Goal: Information Seeking & Learning: Understand process/instructions

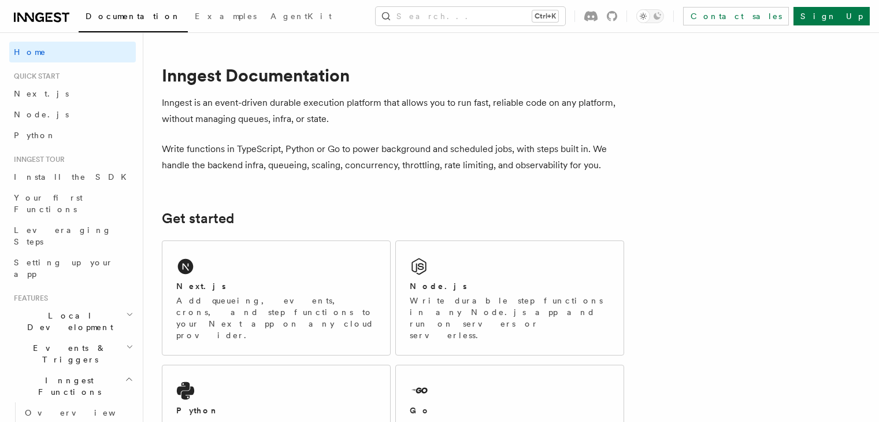
click at [194, 270] on icon at bounding box center [186, 267] width 16 height 16
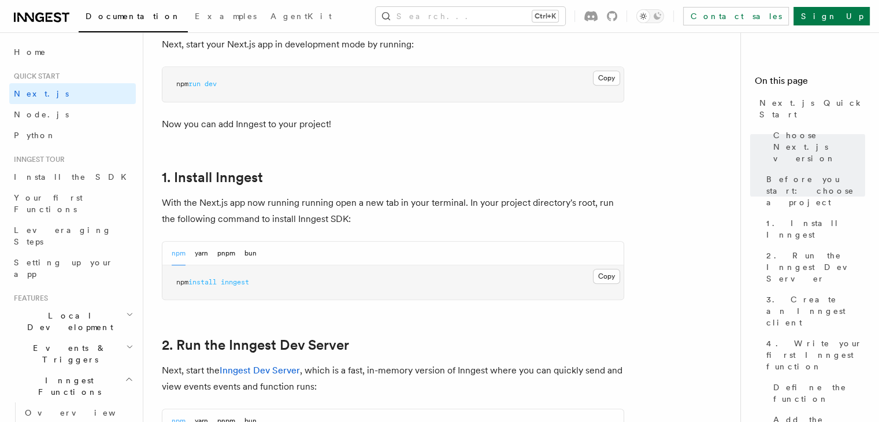
scroll to position [578, 0]
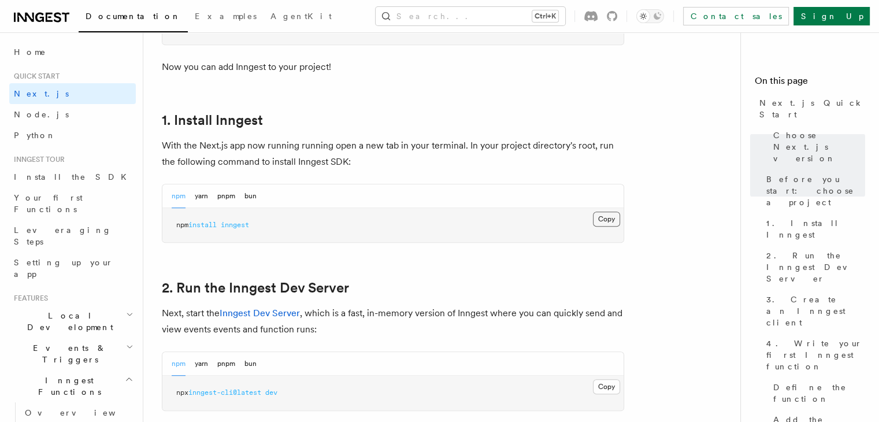
click at [602, 219] on button "Copy Copied" at bounding box center [606, 219] width 27 height 15
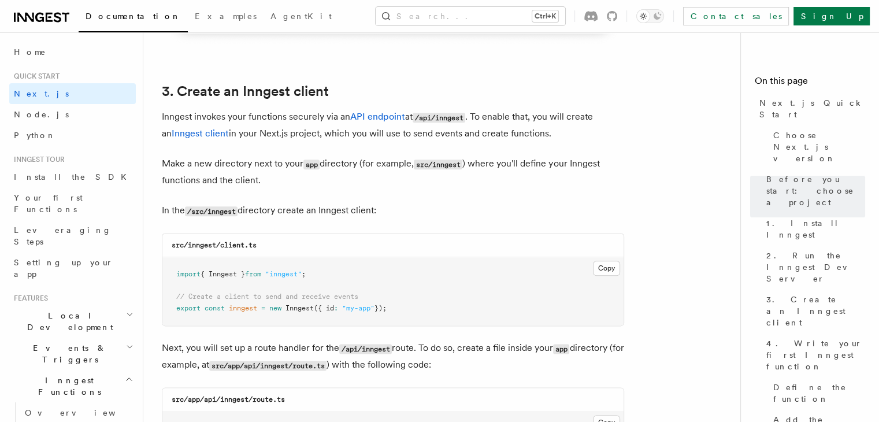
scroll to position [1329, 0]
drag, startPoint x: 189, startPoint y: 243, endPoint x: 275, endPoint y: 243, distance: 85.5
click at [275, 243] on div "src/inngest/client.ts" at bounding box center [392, 244] width 461 height 24
copy code "inngest/client.ts"
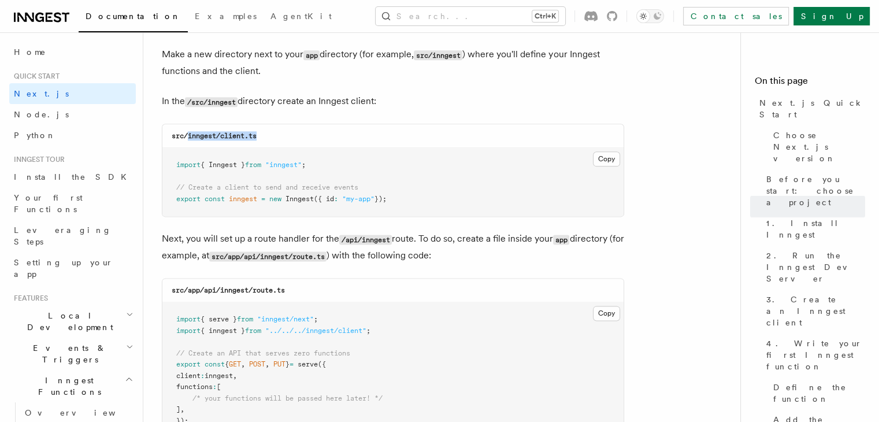
scroll to position [1445, 0]
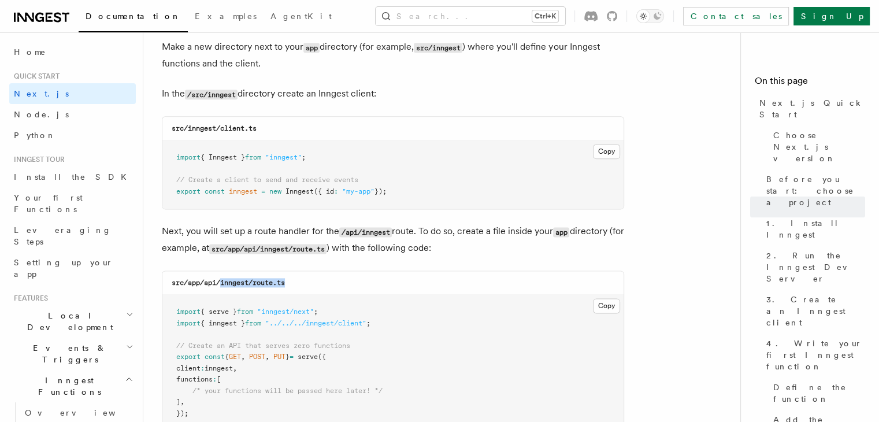
drag, startPoint x: 222, startPoint y: 285, endPoint x: 324, endPoint y: 286, distance: 101.7
click at [324, 286] on div "src/app/api/inngest/route.ts" at bounding box center [392, 283] width 461 height 24
copy code "inngest/route.ts"
click at [605, 150] on button "Copy Copied" at bounding box center [606, 151] width 27 height 15
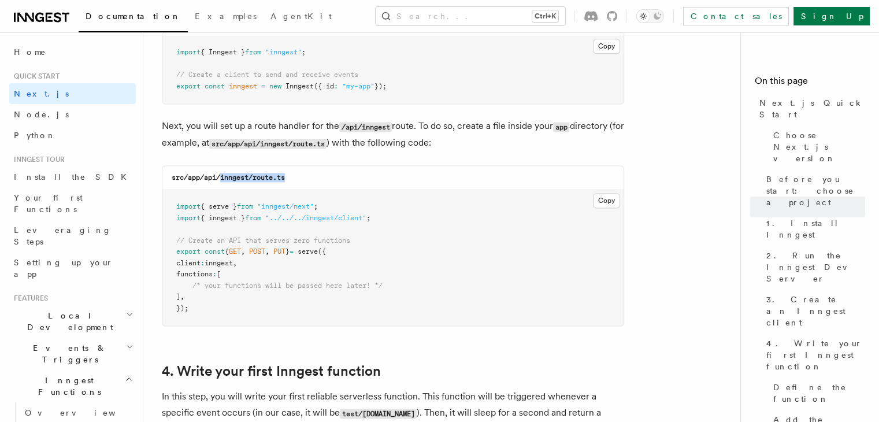
scroll to position [1560, 0]
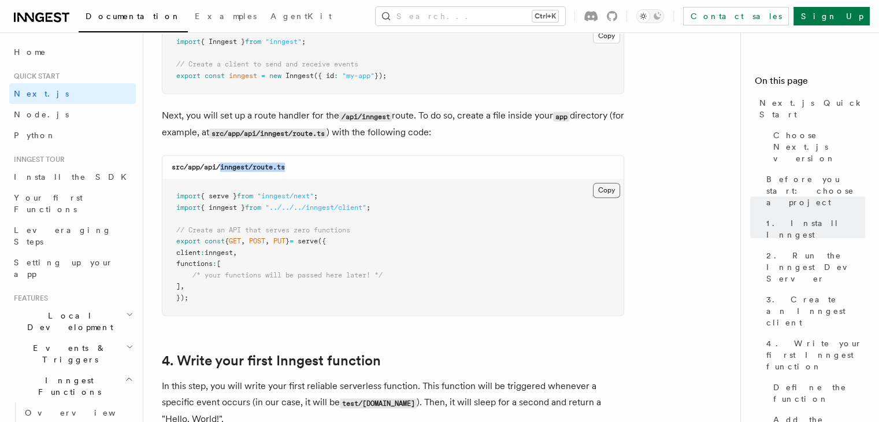
click at [609, 190] on button "Copy Copied" at bounding box center [606, 190] width 27 height 15
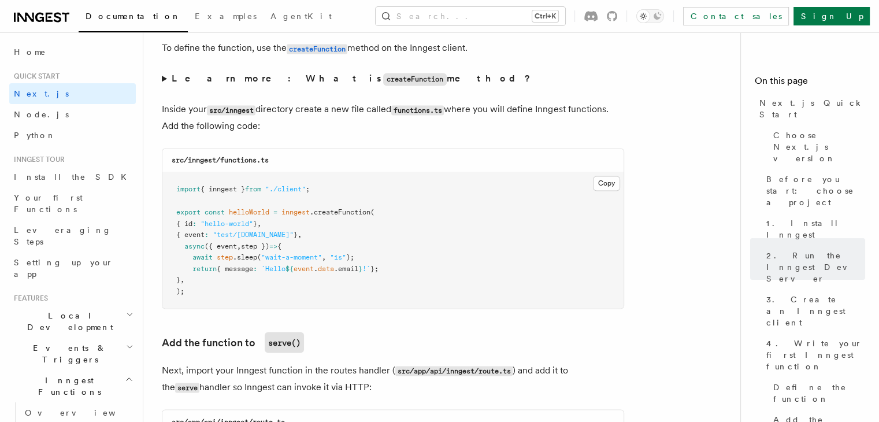
scroll to position [2023, 0]
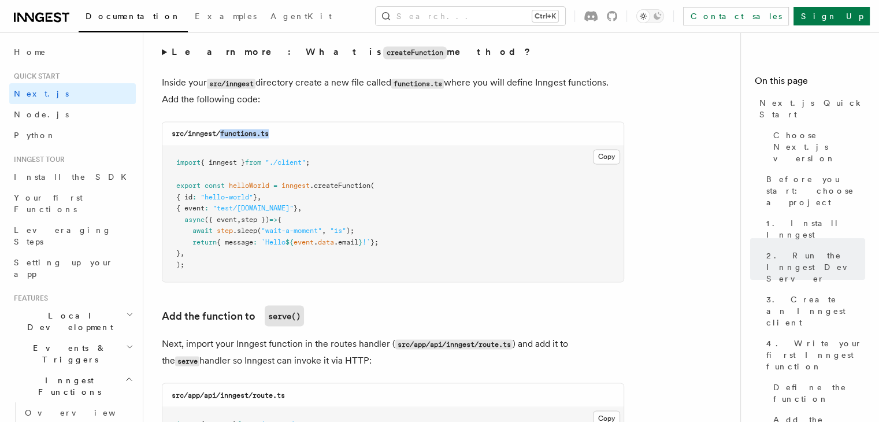
drag, startPoint x: 222, startPoint y: 135, endPoint x: 295, endPoint y: 138, distance: 72.9
click at [295, 138] on div "src/inngest/functions.ts" at bounding box center [392, 134] width 461 height 24
copy code "functions.ts"
click at [603, 161] on button "Copy Copied" at bounding box center [606, 156] width 27 height 15
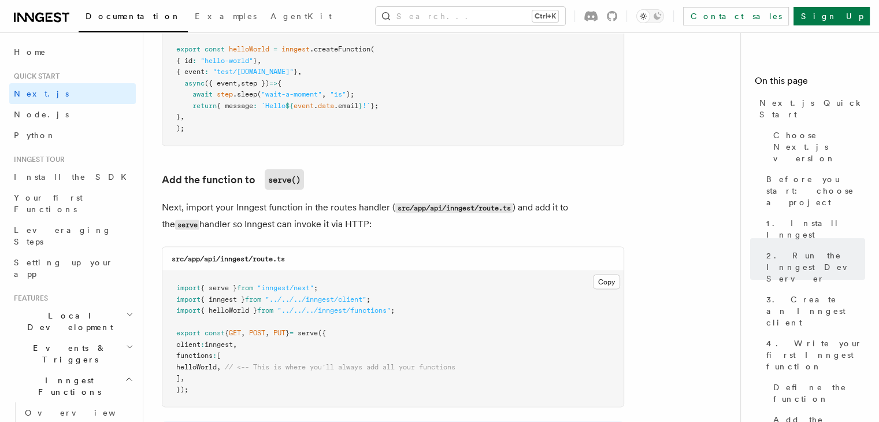
scroll to position [2196, 0]
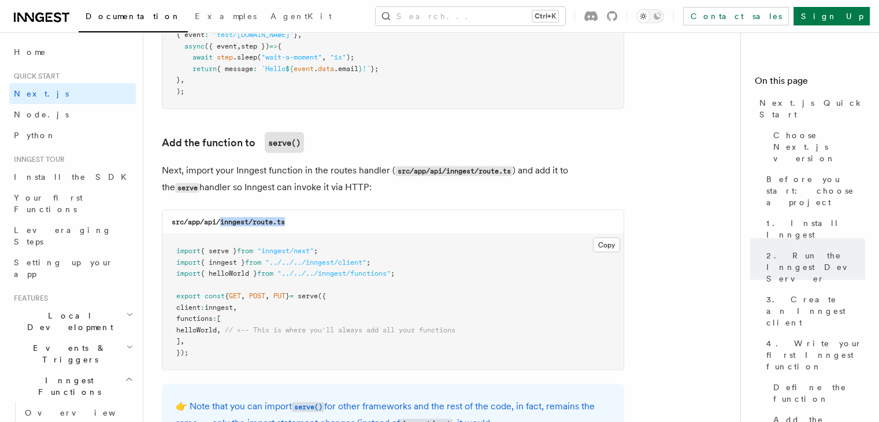
drag, startPoint x: 222, startPoint y: 223, endPoint x: 295, endPoint y: 223, distance: 72.8
click at [295, 223] on div "src/app/api/inngest/route.ts" at bounding box center [392, 222] width 461 height 24
copy code "inngest/route.ts"
drag, startPoint x: 192, startPoint y: 331, endPoint x: 240, endPoint y: 330, distance: 48.6
click at [240, 330] on span "helloWorld , // <-- This is where you'll always add all your functions" at bounding box center [315, 329] width 279 height 8
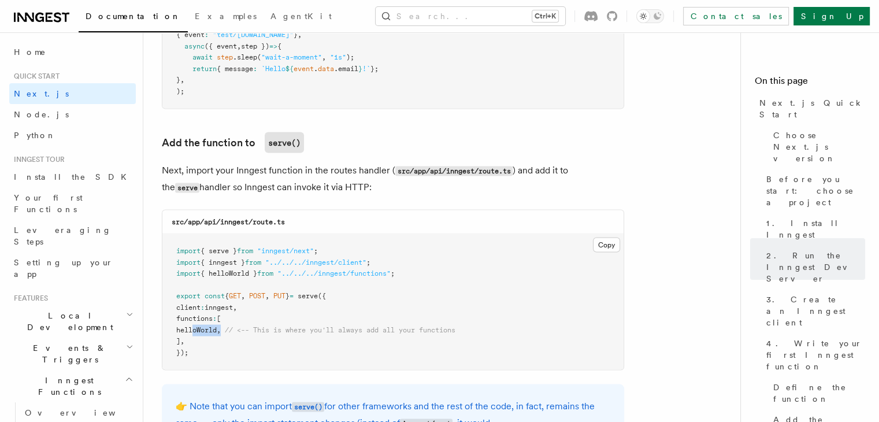
copy span "helloWorld ,"
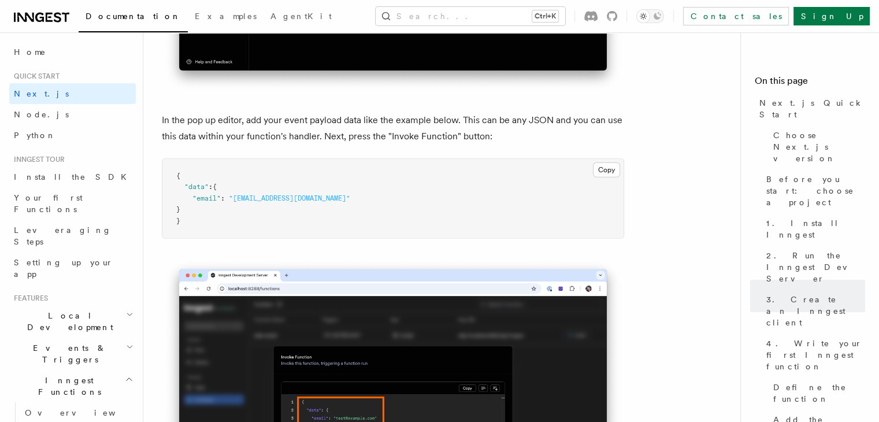
scroll to position [3410, 0]
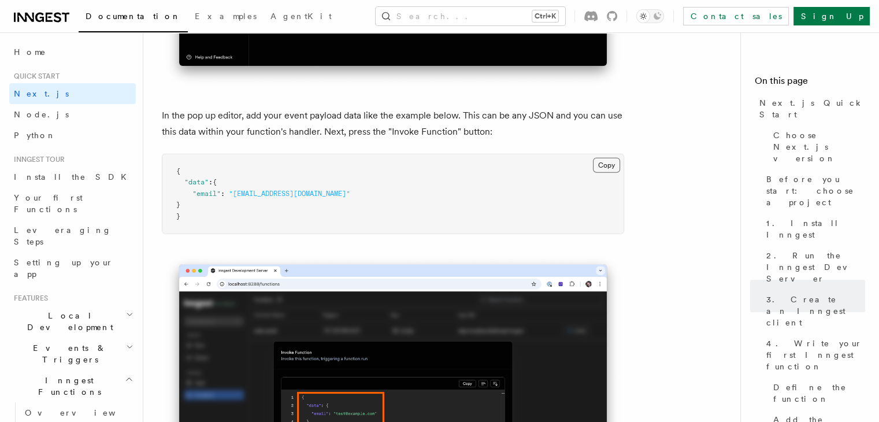
click at [611, 167] on button "Copy Copied" at bounding box center [606, 165] width 27 height 15
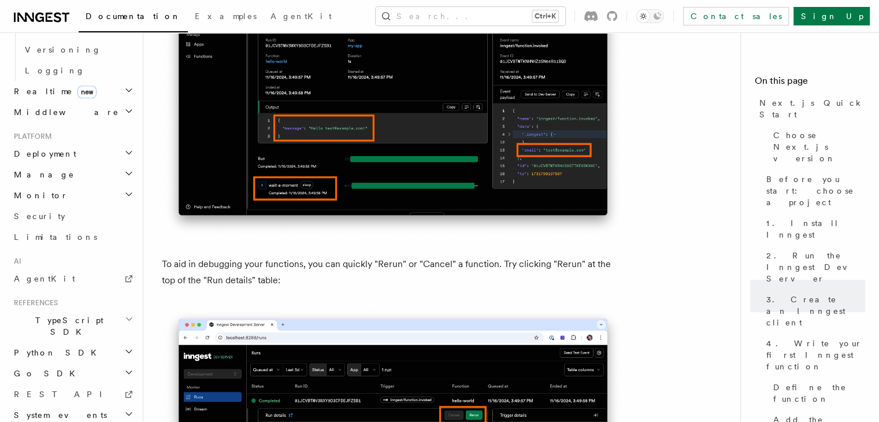
scroll to position [503, 0]
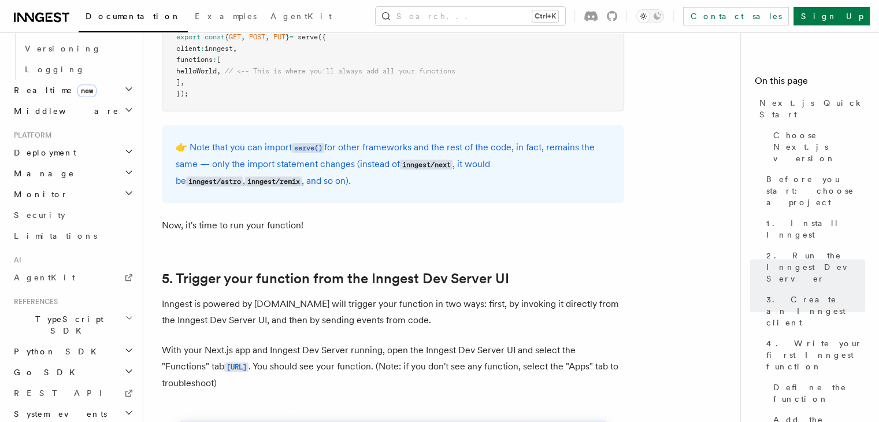
scroll to position [2312, 0]
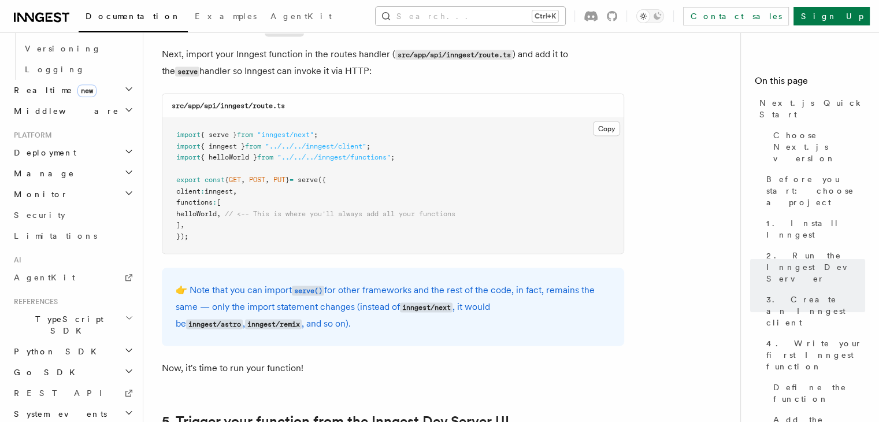
click at [461, 16] on button "Search... Ctrl+K" at bounding box center [471, 16] width 190 height 18
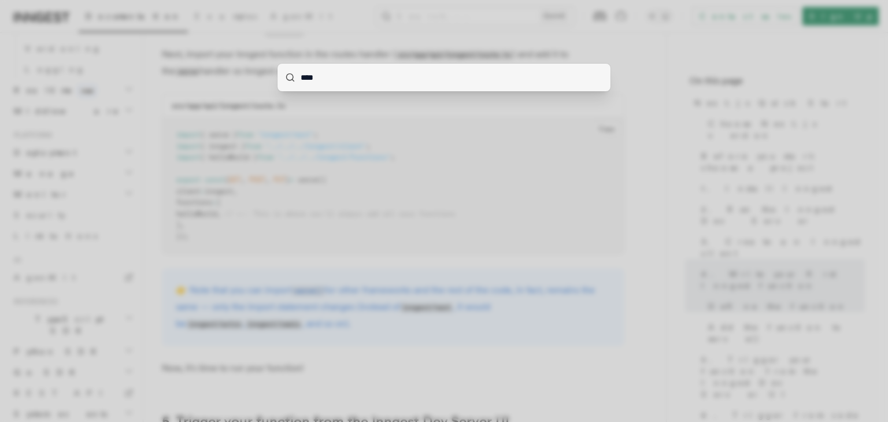
type input "*****"
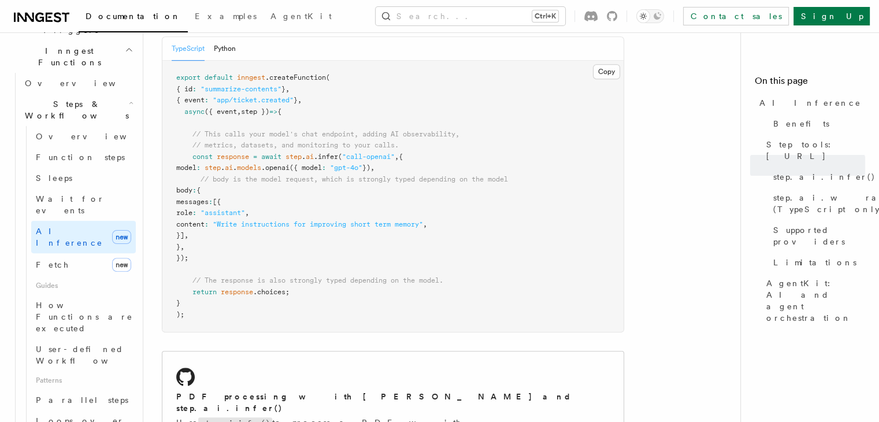
scroll to position [694, 0]
drag, startPoint x: 199, startPoint y: 153, endPoint x: 458, endPoint y: 153, distance: 258.9
click at [458, 153] on pre "export default inngest .createFunction ( { id : "summarize-contents" } , { even…" at bounding box center [392, 195] width 461 height 271
copy span "model : step . ai . models .openai ({ model : "gpt-4o" }) ,"
drag, startPoint x: 200, startPoint y: 174, endPoint x: 231, endPoint y: 228, distance: 62.7
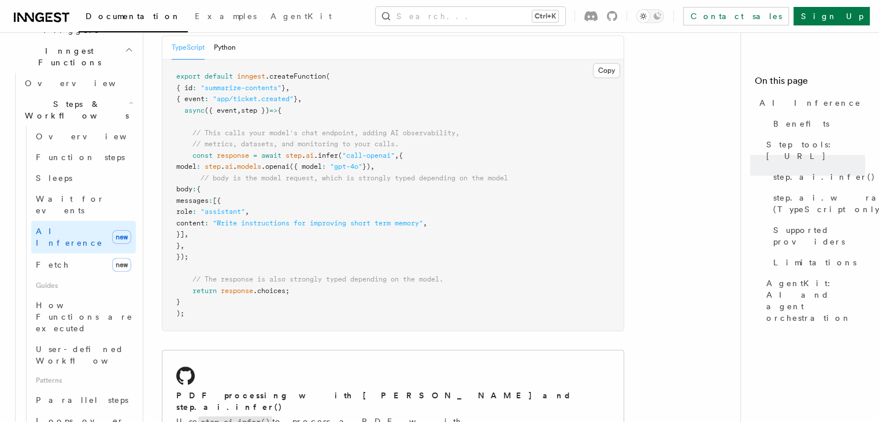
click at [231, 228] on pre "export default inngest .createFunction ( { id : "summarize-contents" } , { even…" at bounding box center [392, 195] width 461 height 271
copy code "body : { messages : [{ role : "assistant" , content : "Write instructions for i…"
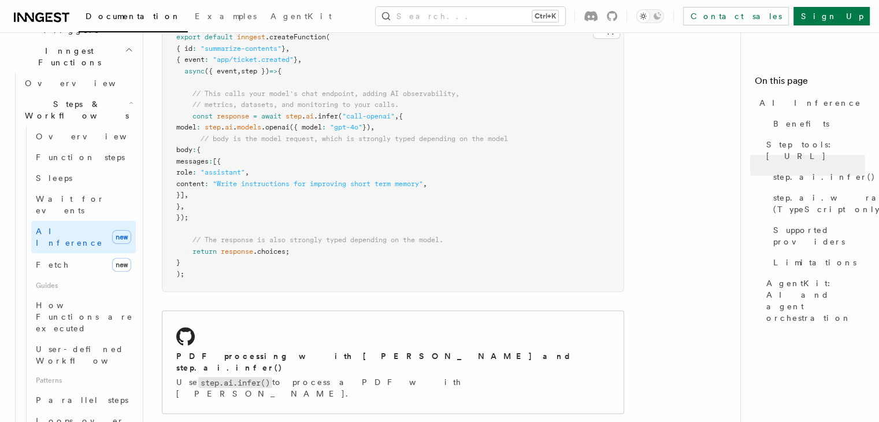
scroll to position [751, 0]
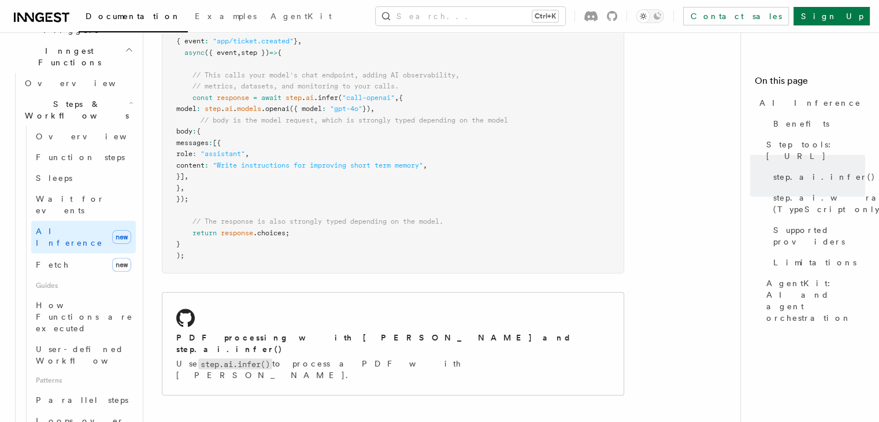
click at [455, 194] on pre "export default inngest .createFunction ( { id : "summarize-contents" } , { even…" at bounding box center [392, 137] width 461 height 271
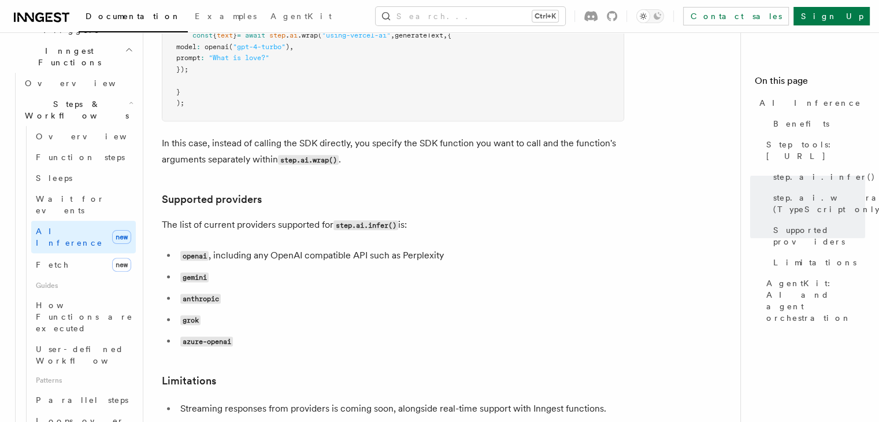
scroll to position [1387, 0]
click at [194, 271] on code "gemini" at bounding box center [194, 276] width 28 height 10
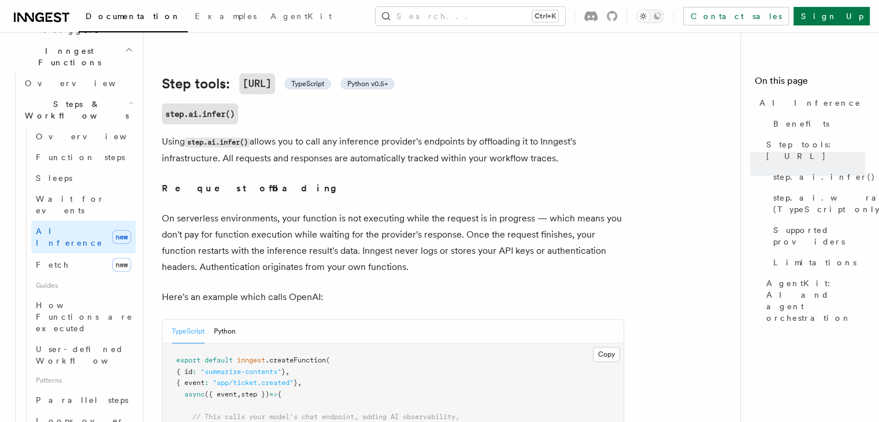
scroll to position [355, 0]
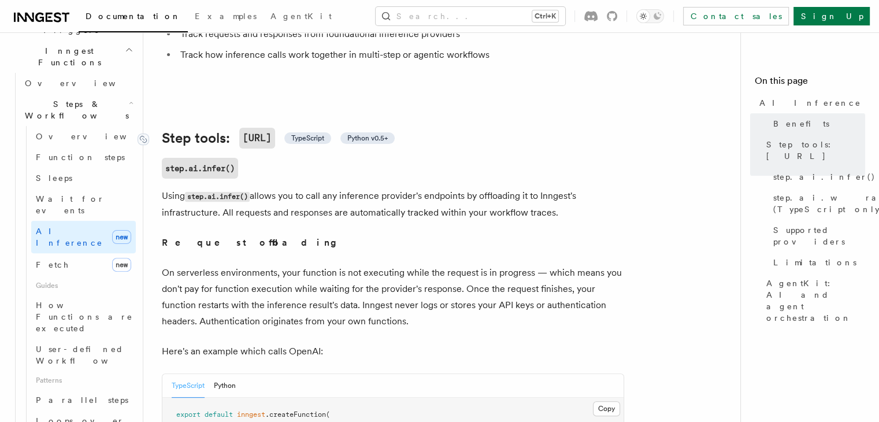
click at [324, 134] on span "TypeScript" at bounding box center [307, 138] width 33 height 9
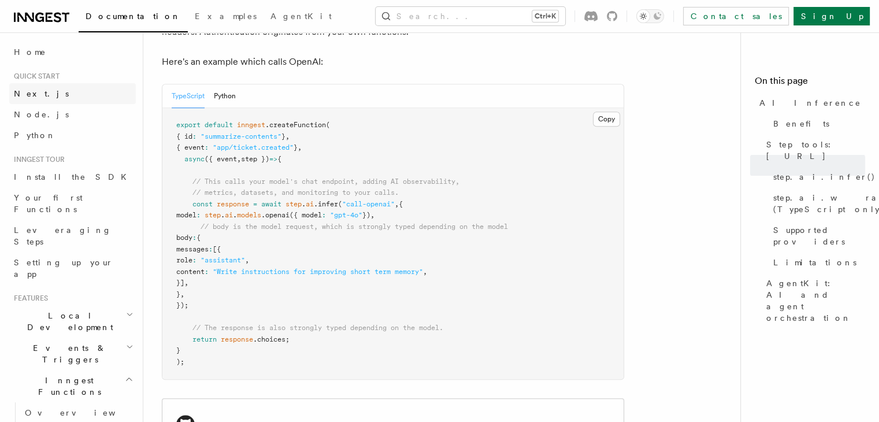
click at [31, 93] on span "Next.js" at bounding box center [41, 93] width 55 height 9
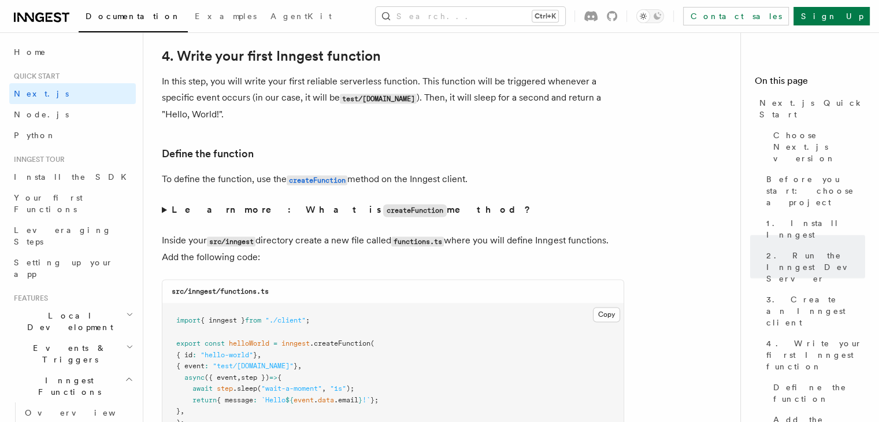
scroll to position [1849, 0]
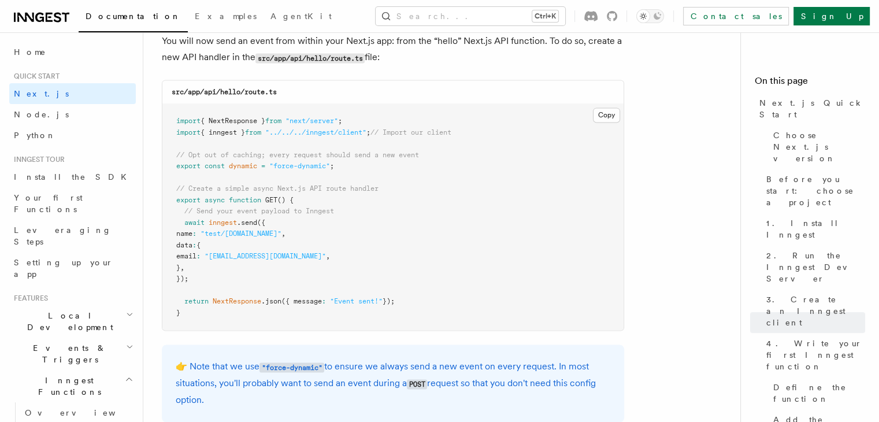
scroll to position [6075, 0]
